Goal: Information Seeking & Learning: Learn about a topic

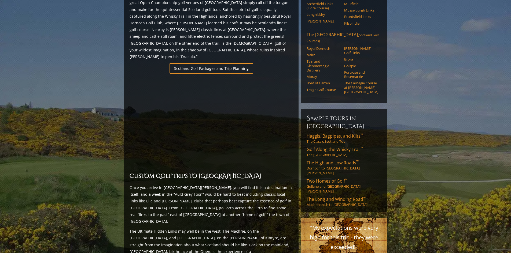
scroll to position [349, 0]
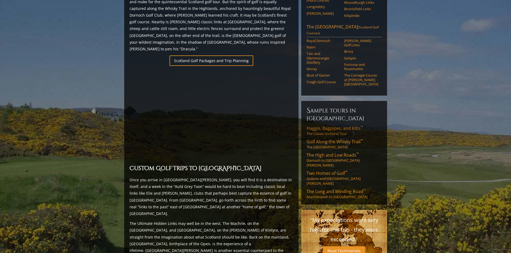
click at [334, 125] on link "Haggis, Bagpipes, and Kilts ™ The Classic Scotland Tour" at bounding box center [343, 130] width 75 height 11
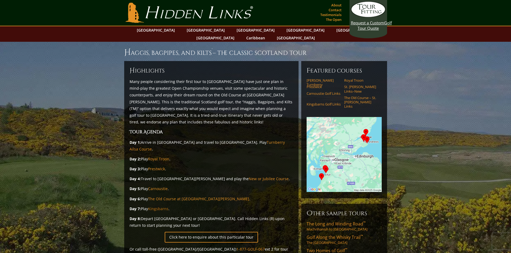
click at [160, 206] on link "Kingsbarns" at bounding box center [158, 208] width 20 height 5
click at [155, 157] on link "Royal Troon" at bounding box center [158, 159] width 21 height 5
click at [167, 197] on link "The Old Course at St. Andrews" at bounding box center [198, 199] width 101 height 5
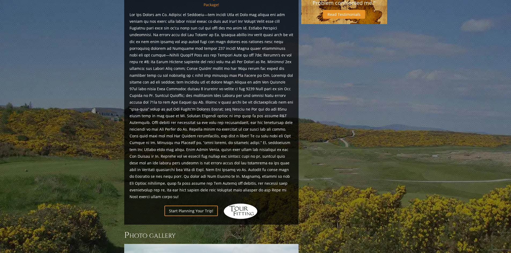
scroll to position [643, 0]
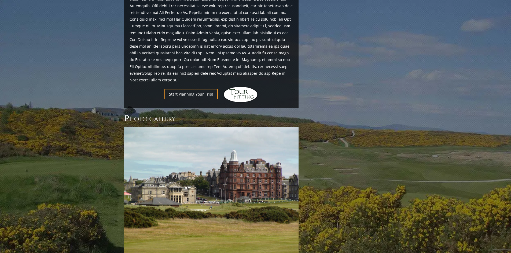
click at [243, 142] on img at bounding box center [211, 192] width 174 height 131
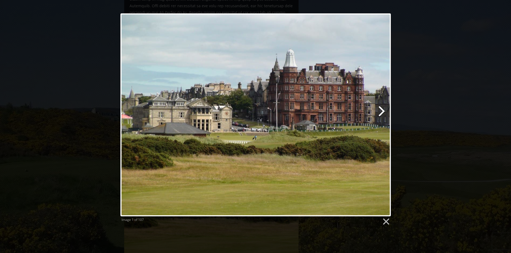
click at [384, 113] on link at bounding box center [303, 114] width 173 height 203
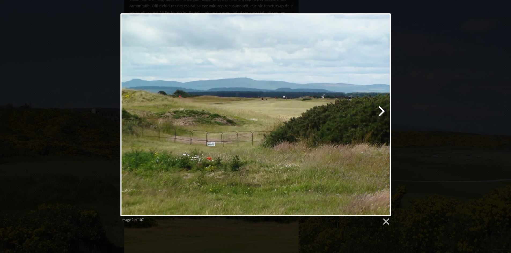
click at [380, 112] on link at bounding box center [303, 114] width 173 height 203
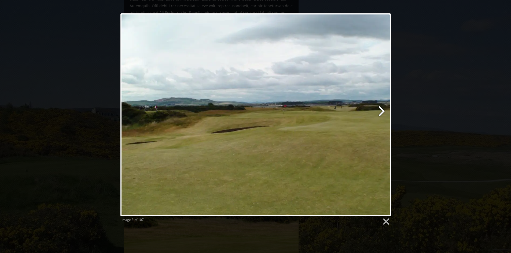
click at [380, 112] on link at bounding box center [303, 114] width 173 height 203
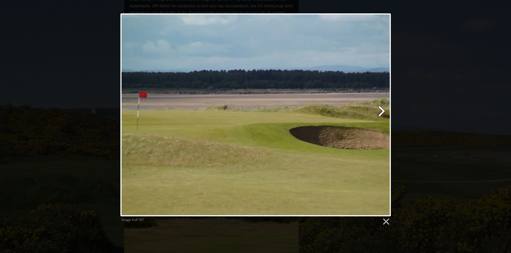
click at [380, 112] on link at bounding box center [303, 114] width 173 height 203
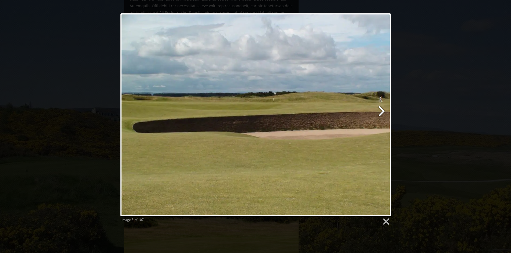
click at [379, 112] on link at bounding box center [303, 114] width 173 height 203
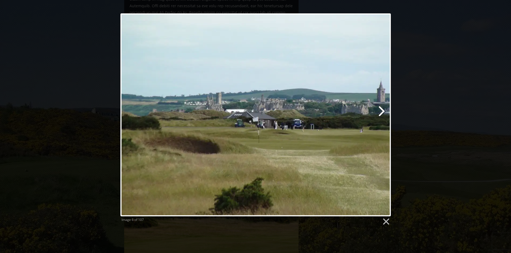
click at [379, 112] on link at bounding box center [303, 114] width 173 height 203
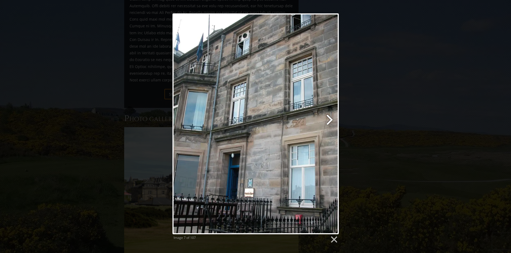
click at [328, 122] on link at bounding box center [285, 123] width 106 height 221
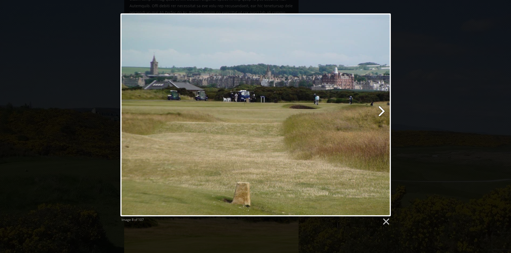
click at [379, 111] on link at bounding box center [303, 114] width 173 height 203
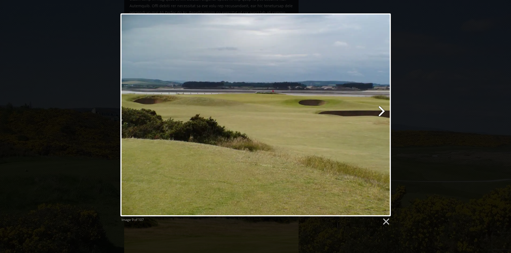
click at [381, 110] on link at bounding box center [303, 114] width 173 height 203
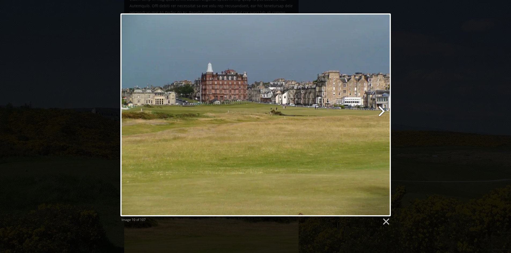
click at [381, 110] on link at bounding box center [303, 114] width 173 height 203
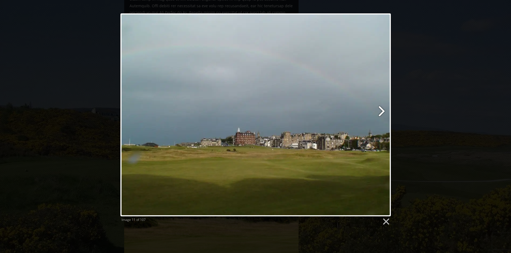
click at [381, 110] on link at bounding box center [303, 114] width 173 height 203
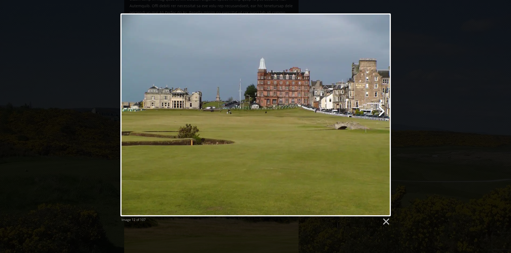
click at [381, 110] on link at bounding box center [303, 114] width 173 height 203
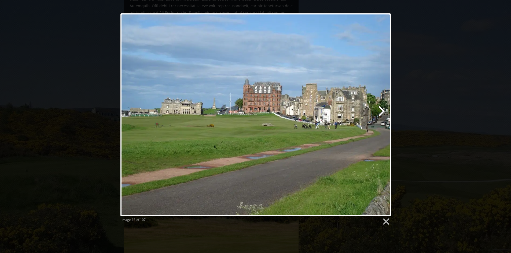
click at [381, 110] on link at bounding box center [303, 114] width 173 height 203
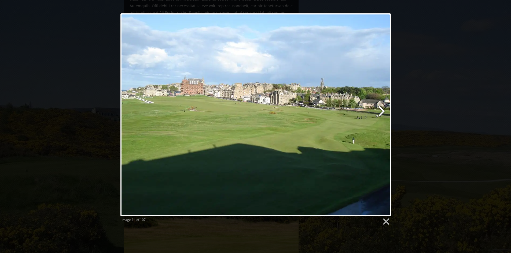
click at [381, 110] on link at bounding box center [303, 114] width 173 height 203
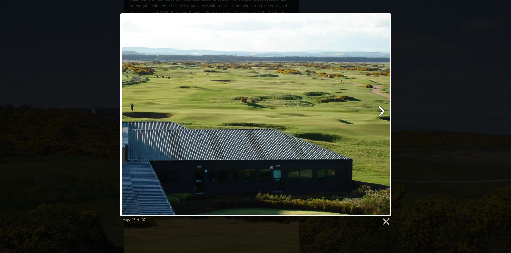
click at [381, 110] on link at bounding box center [303, 114] width 173 height 203
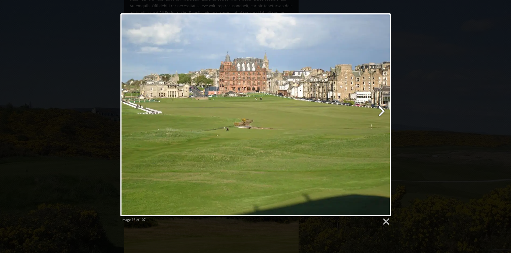
click at [381, 110] on link at bounding box center [303, 114] width 173 height 203
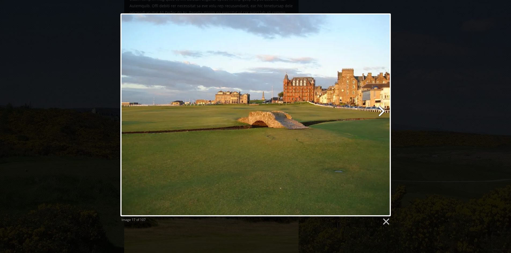
click at [381, 110] on link at bounding box center [303, 114] width 173 height 203
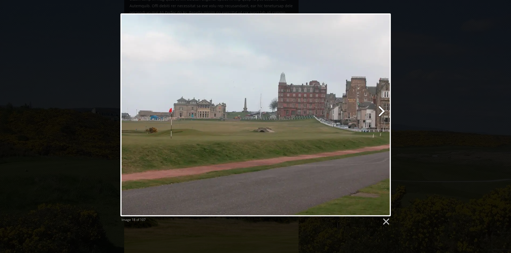
click at [381, 110] on link at bounding box center [303, 114] width 173 height 203
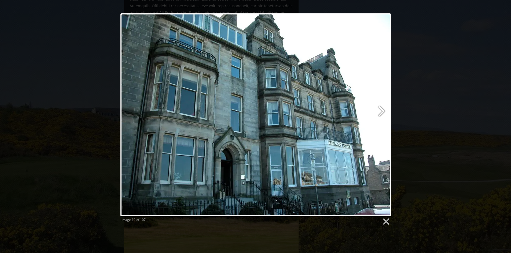
click at [381, 110] on link at bounding box center [303, 114] width 173 height 203
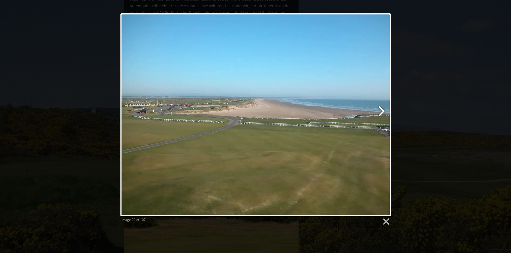
click at [381, 110] on link at bounding box center [303, 114] width 173 height 203
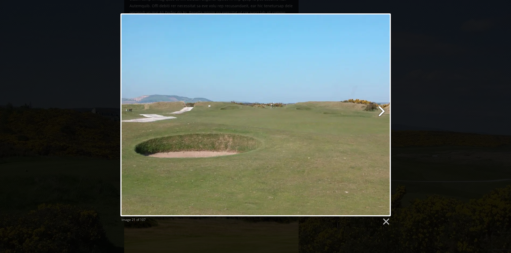
click at [381, 110] on link at bounding box center [303, 114] width 173 height 203
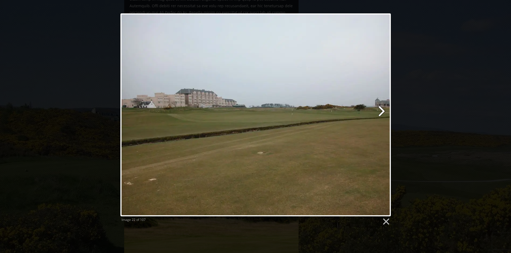
click at [381, 110] on link at bounding box center [303, 114] width 173 height 203
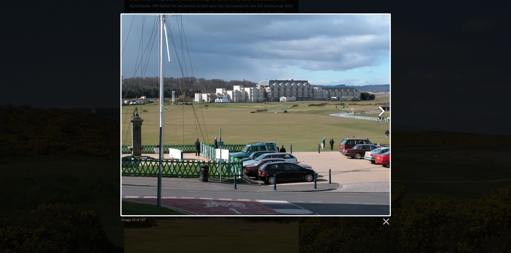
click at [381, 110] on link at bounding box center [303, 114] width 173 height 203
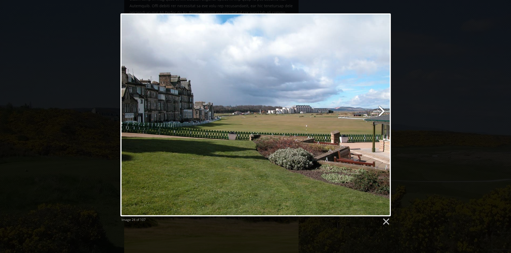
click at [381, 110] on link at bounding box center [303, 114] width 173 height 203
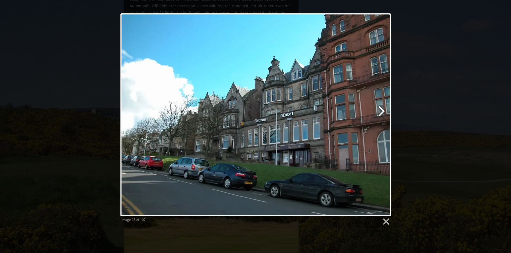
click at [381, 110] on link at bounding box center [303, 114] width 173 height 203
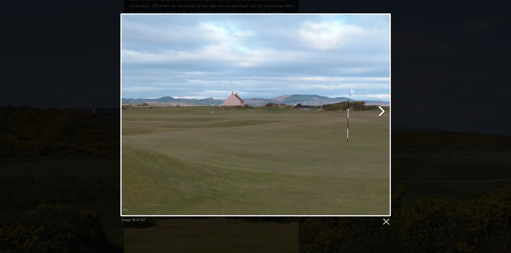
click at [382, 110] on link at bounding box center [303, 114] width 173 height 203
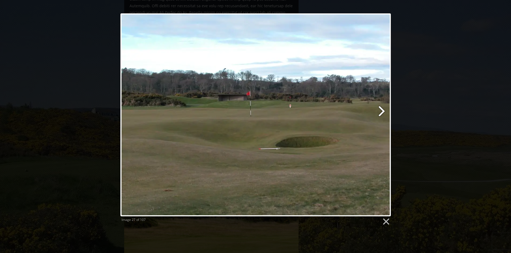
click at [381, 110] on link at bounding box center [303, 114] width 173 height 203
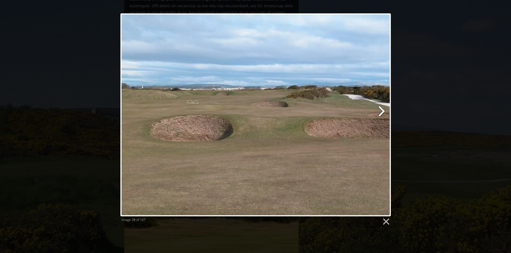
click at [378, 112] on link at bounding box center [303, 114] width 173 height 203
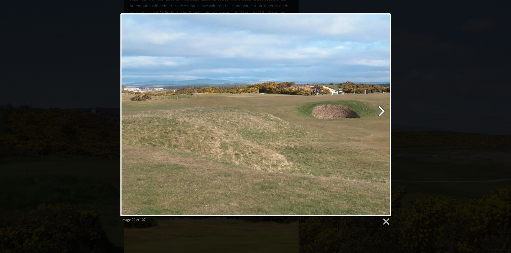
click at [378, 112] on link at bounding box center [303, 114] width 173 height 203
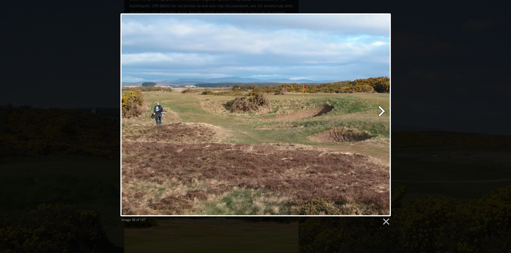
click at [378, 112] on link at bounding box center [303, 114] width 173 height 203
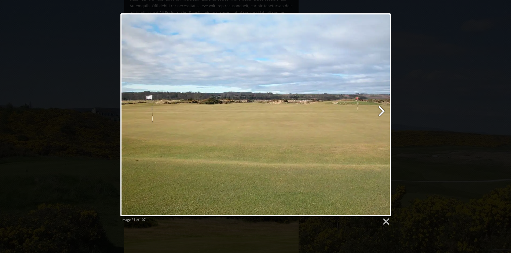
click at [378, 112] on link at bounding box center [303, 114] width 173 height 203
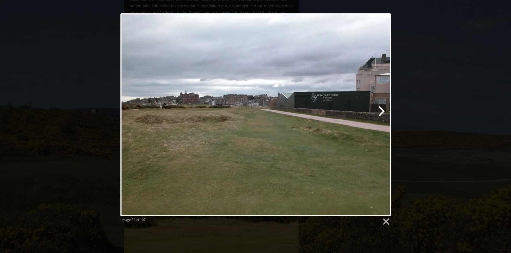
click at [377, 112] on link at bounding box center [303, 114] width 173 height 203
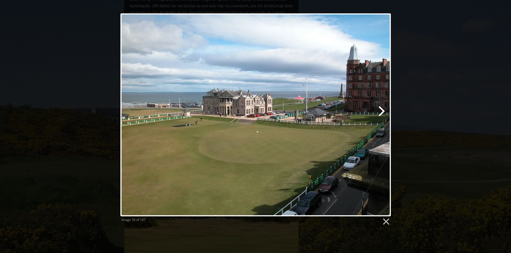
click at [381, 110] on link at bounding box center [303, 114] width 173 height 203
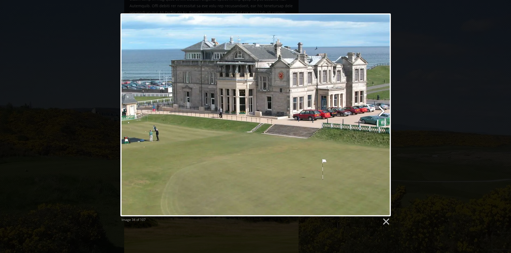
click at [381, 110] on link at bounding box center [303, 114] width 173 height 203
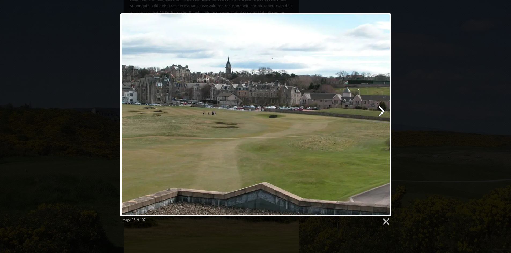
click at [381, 110] on link at bounding box center [303, 114] width 173 height 203
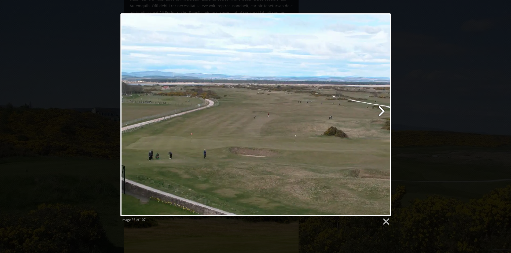
click at [381, 110] on link at bounding box center [303, 114] width 173 height 203
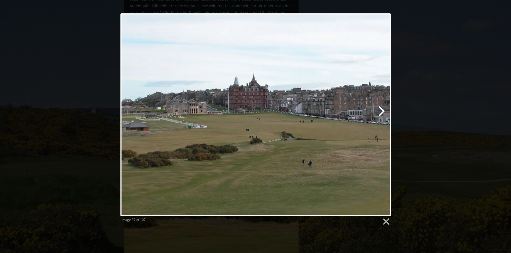
click at [381, 110] on link at bounding box center [303, 114] width 173 height 203
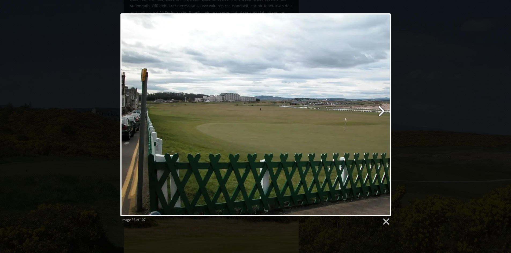
click at [381, 110] on link at bounding box center [303, 114] width 173 height 203
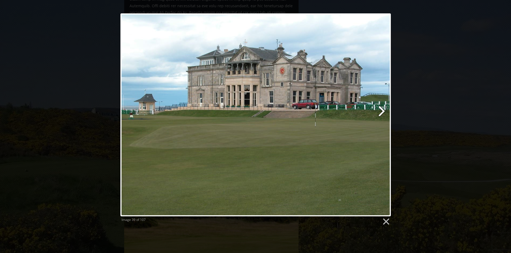
click at [381, 110] on link at bounding box center [303, 114] width 173 height 203
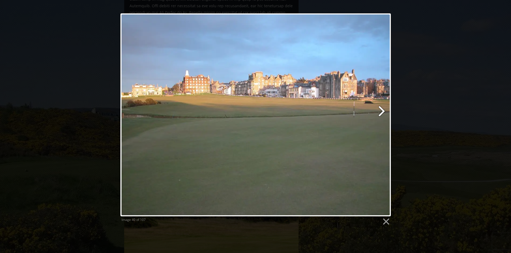
click at [381, 110] on link at bounding box center [303, 114] width 173 height 203
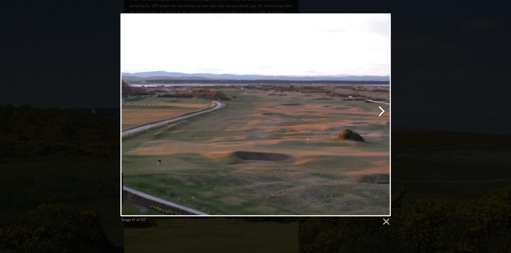
click at [381, 110] on link at bounding box center [303, 114] width 173 height 203
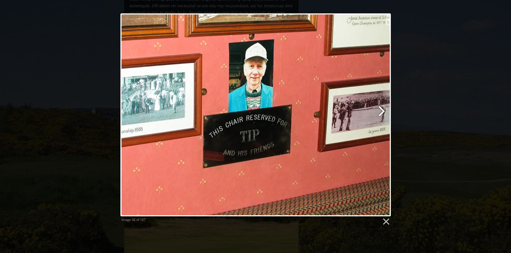
click at [381, 113] on link at bounding box center [303, 114] width 173 height 203
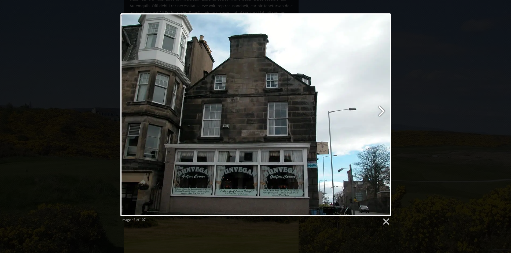
click at [381, 113] on link at bounding box center [303, 114] width 173 height 203
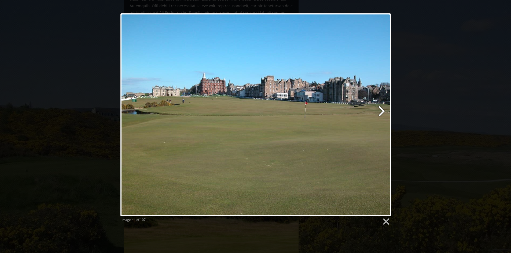
click at [381, 113] on link at bounding box center [303, 114] width 173 height 203
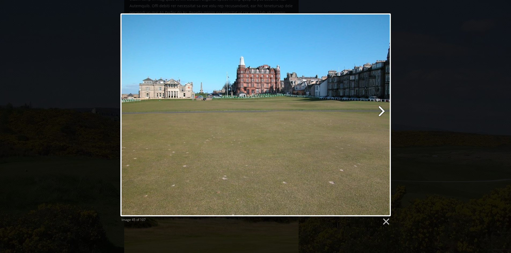
click at [381, 113] on link at bounding box center [303, 114] width 173 height 203
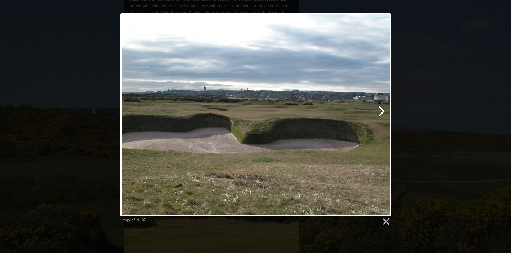
click at [381, 113] on link at bounding box center [303, 114] width 173 height 203
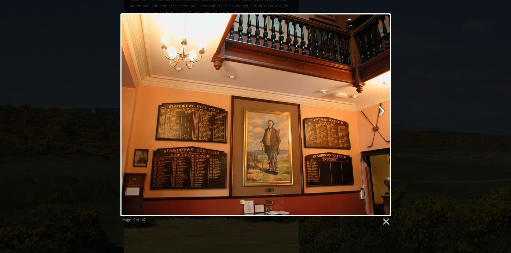
click at [381, 113] on link at bounding box center [303, 114] width 173 height 203
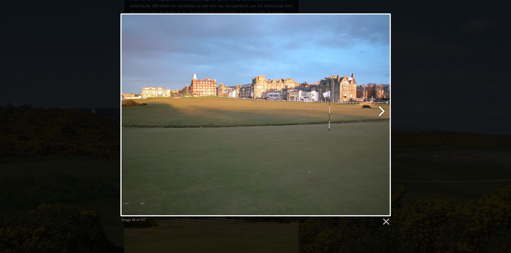
click at [381, 113] on link at bounding box center [303, 114] width 173 height 203
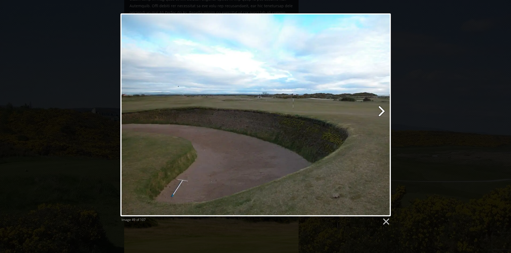
click at [380, 113] on link at bounding box center [303, 114] width 173 height 203
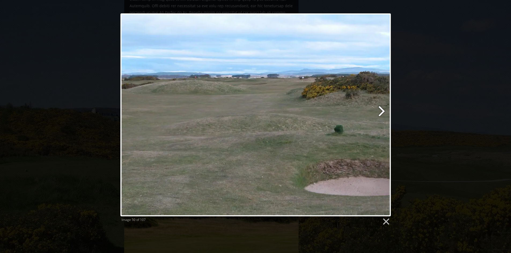
click at [380, 113] on link at bounding box center [303, 114] width 173 height 203
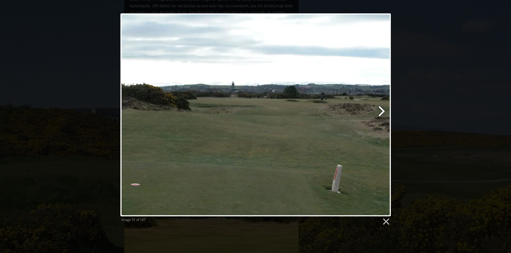
click at [380, 113] on link at bounding box center [303, 114] width 173 height 203
